Goal: Check status: Check status

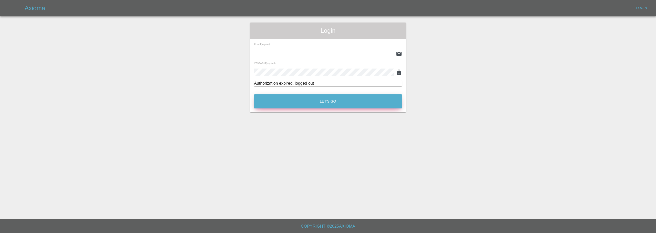
type input "[EMAIL_ADDRESS][DOMAIN_NAME]"
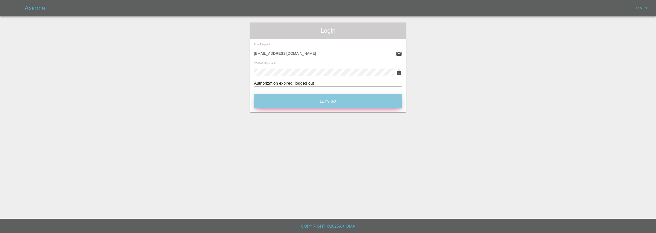
click at [333, 106] on button "Let's Go" at bounding box center [328, 102] width 148 height 14
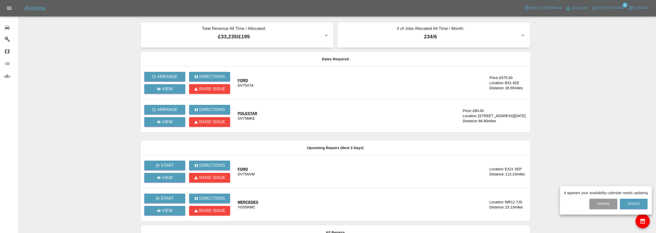
click at [5, 40] on div at bounding box center [328, 116] width 656 height 233
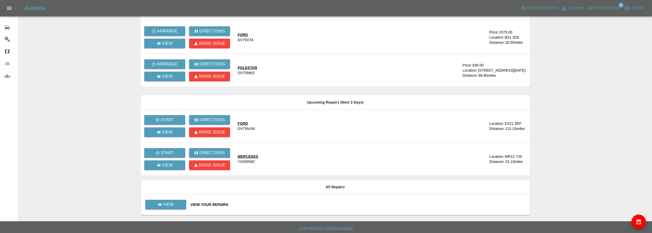
scroll to position [48, 0]
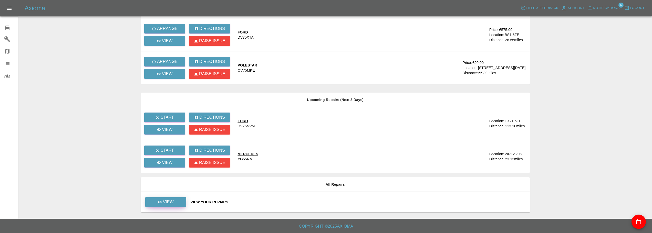
click at [180, 202] on link "View" at bounding box center [165, 203] width 41 height 10
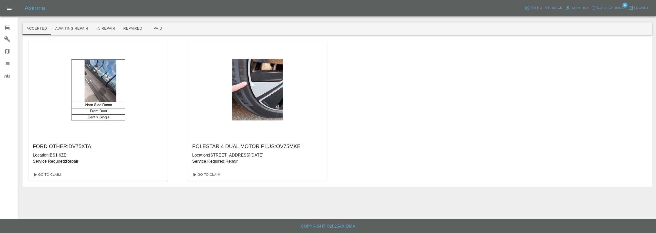
click at [160, 27] on button "Paid" at bounding box center [157, 29] width 23 height 12
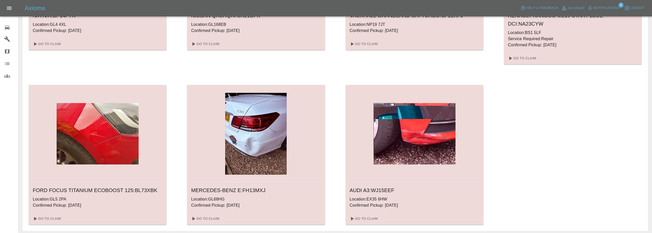
scroll to position [149, 0]
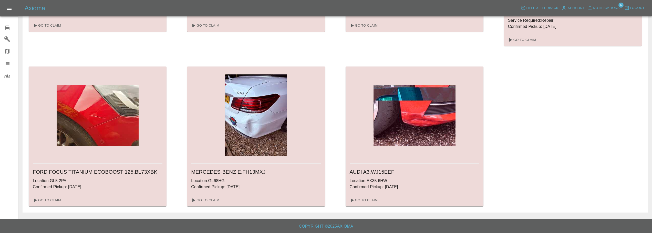
click at [362, 195] on div "Go To Claim" at bounding box center [415, 200] width 138 height 12
click at [364, 200] on link "Go To Claim" at bounding box center [364, 201] width 32 height 8
